Goal: Navigation & Orientation: Find specific page/section

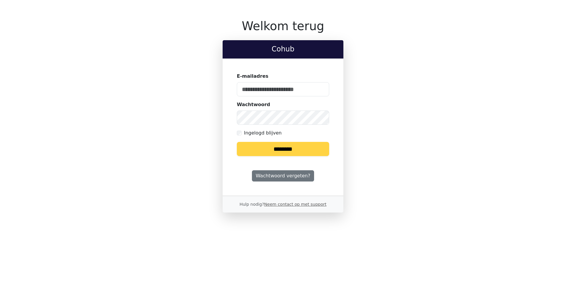
type input "**********"
click at [301, 148] on input "********" at bounding box center [283, 149] width 92 height 14
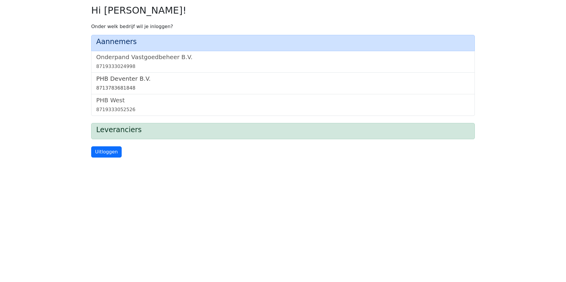
click at [138, 89] on div "8713783681848" at bounding box center [283, 88] width 374 height 7
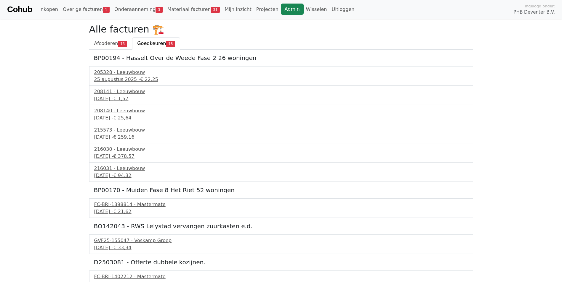
click at [281, 9] on link "Admin" at bounding box center [292, 9] width 23 height 11
